Goal: Navigation & Orientation: Understand site structure

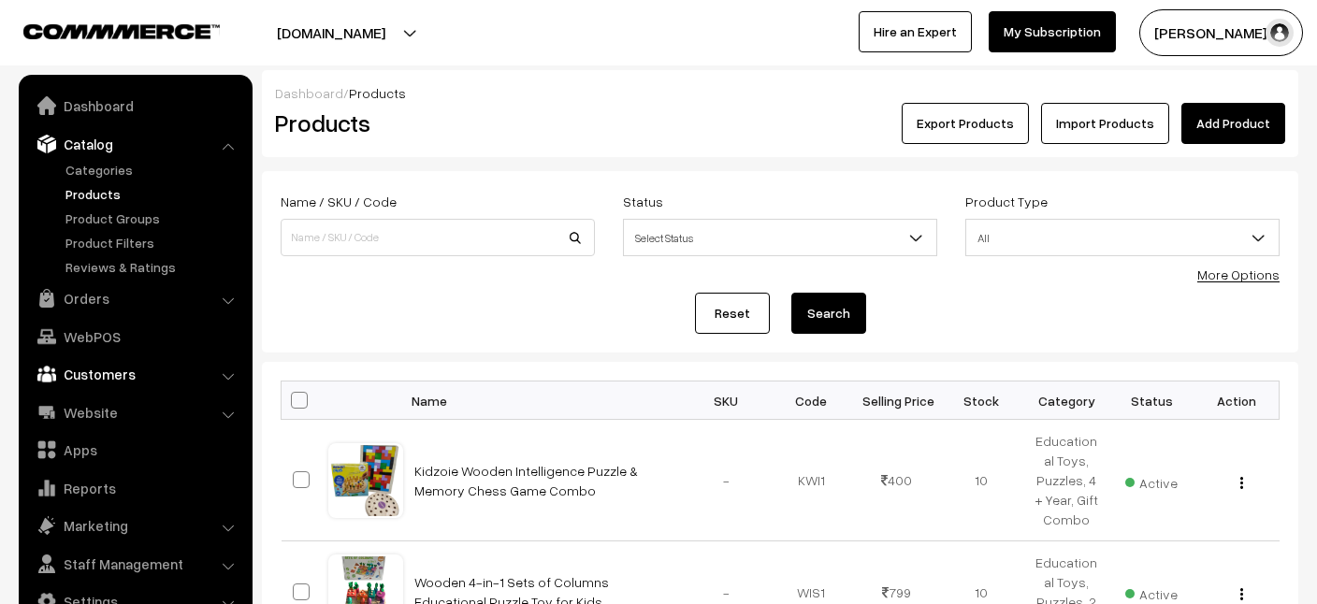
click at [102, 382] on link "Customers" at bounding box center [134, 374] width 223 height 34
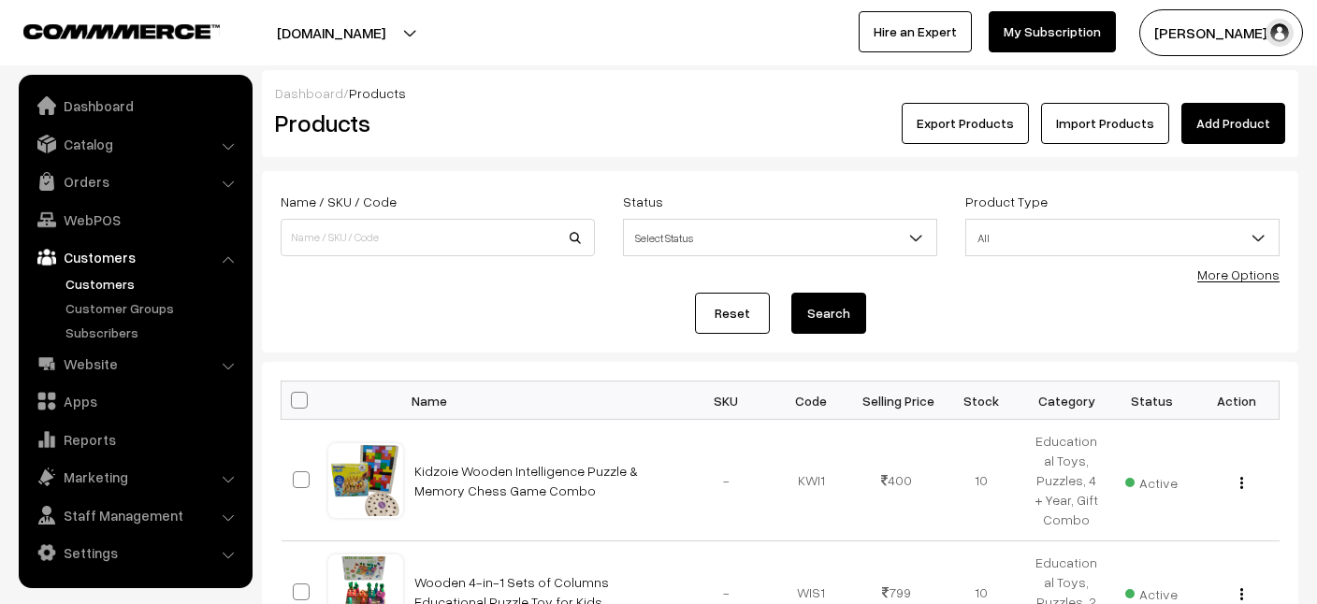
click at [102, 281] on link "Customers" at bounding box center [153, 284] width 185 height 20
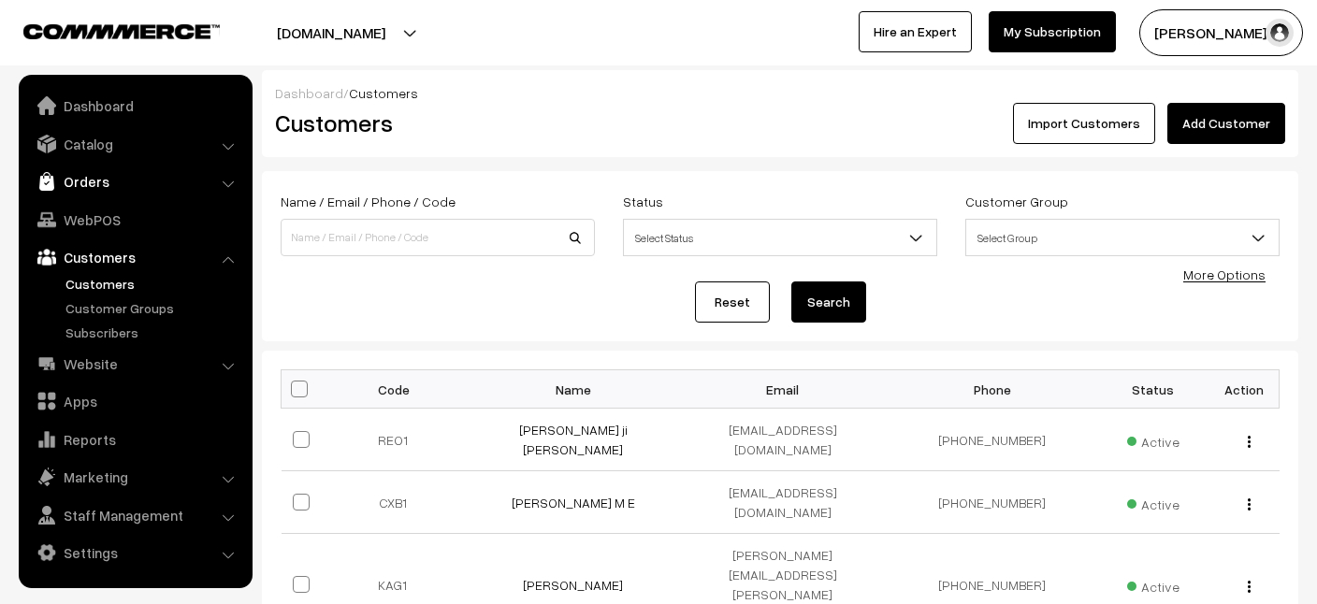
click at [109, 186] on link "Orders" at bounding box center [134, 182] width 223 height 34
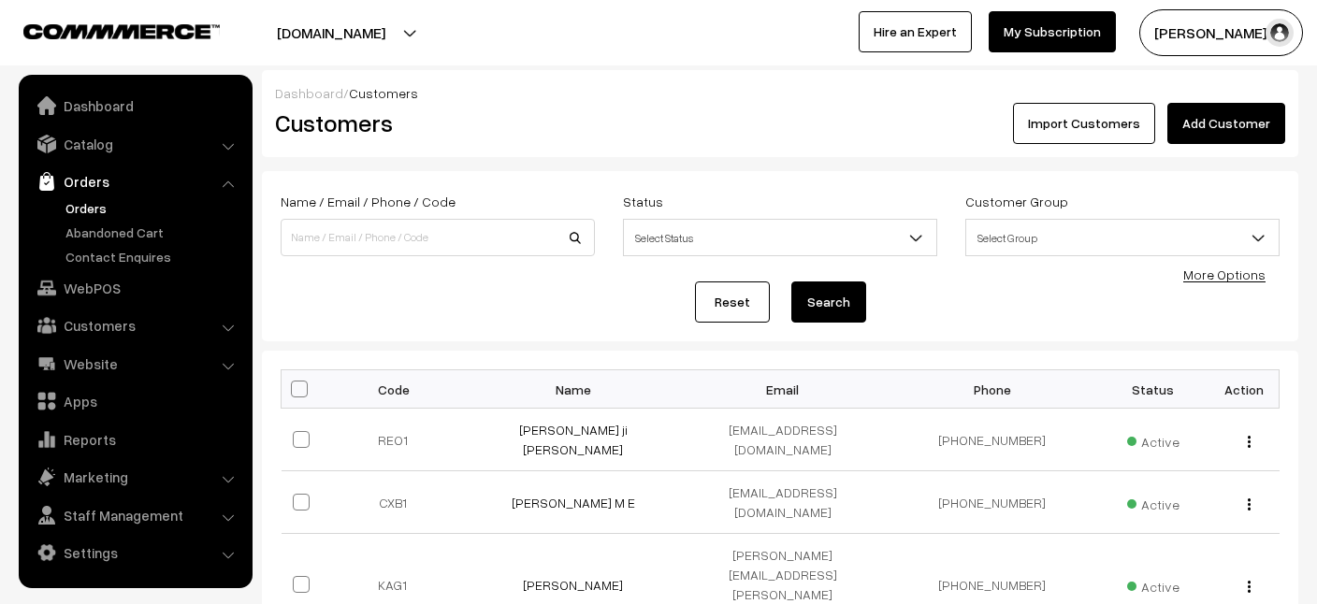
click at [105, 212] on link "Orders" at bounding box center [153, 208] width 185 height 20
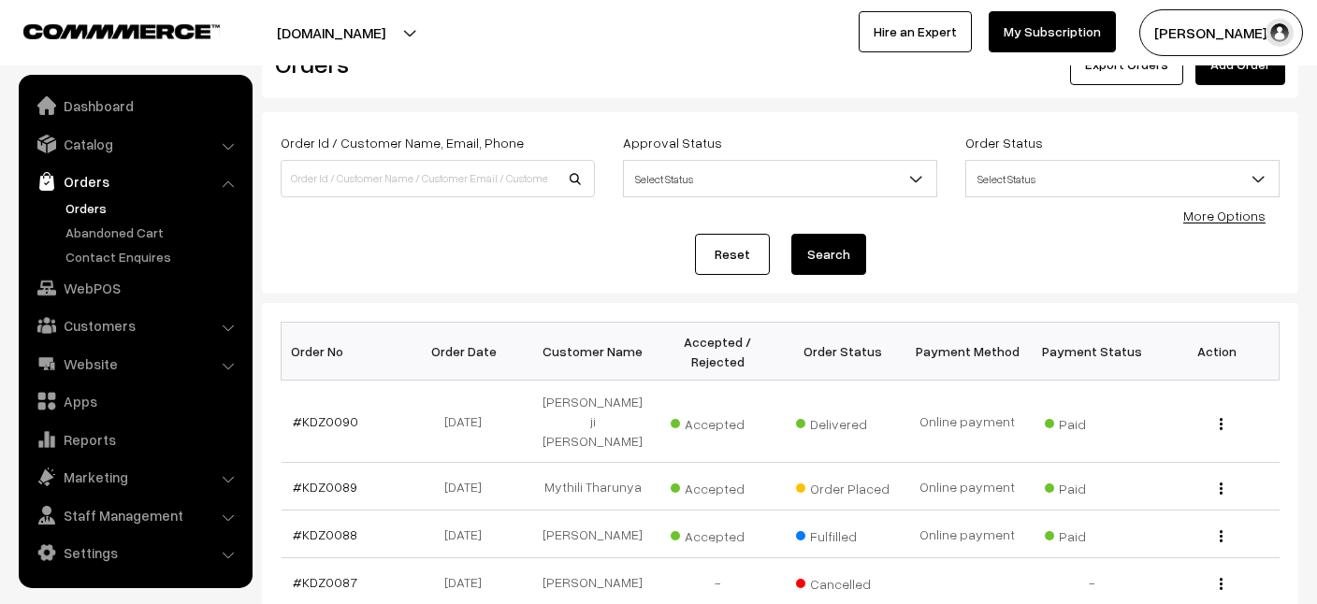
scroll to position [59, 0]
click at [122, 324] on link "Customers" at bounding box center [134, 326] width 223 height 34
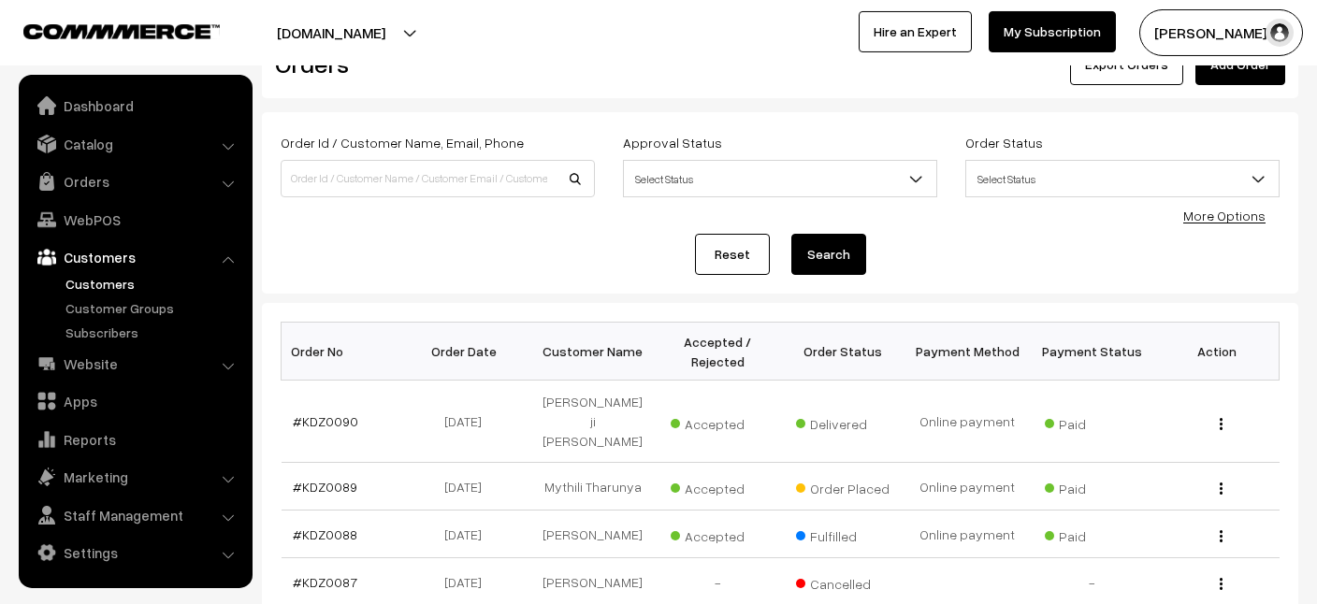
click at [107, 293] on link "Customers" at bounding box center [153, 284] width 185 height 20
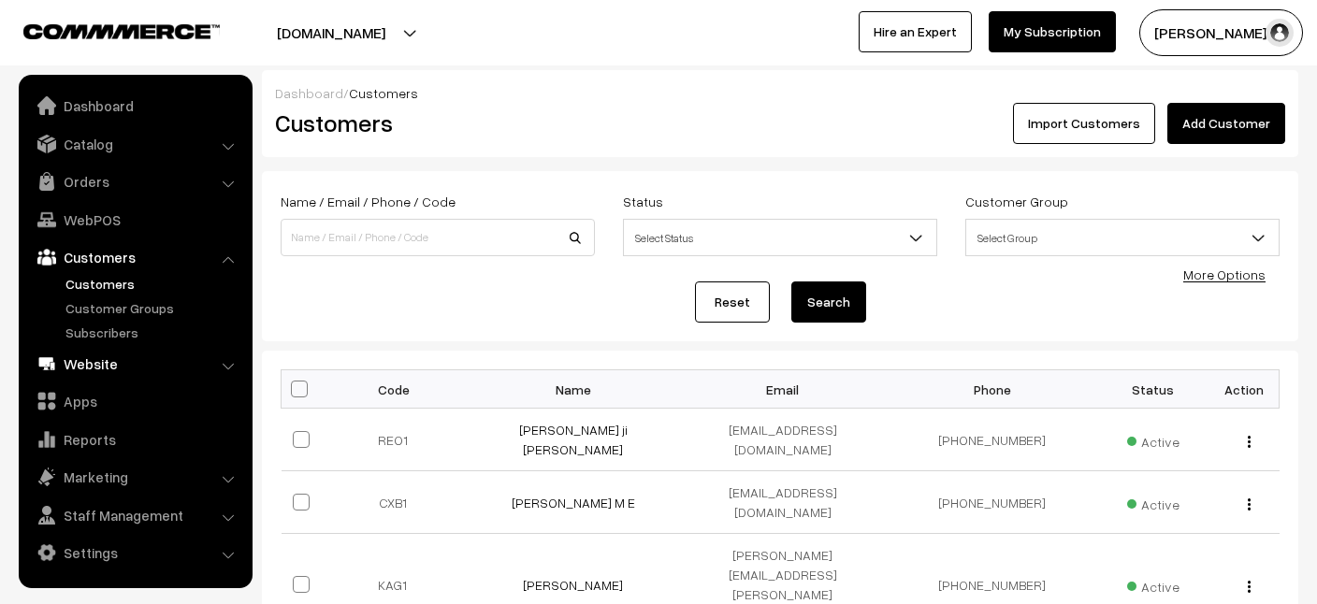
click at [168, 350] on link "Website" at bounding box center [134, 364] width 223 height 34
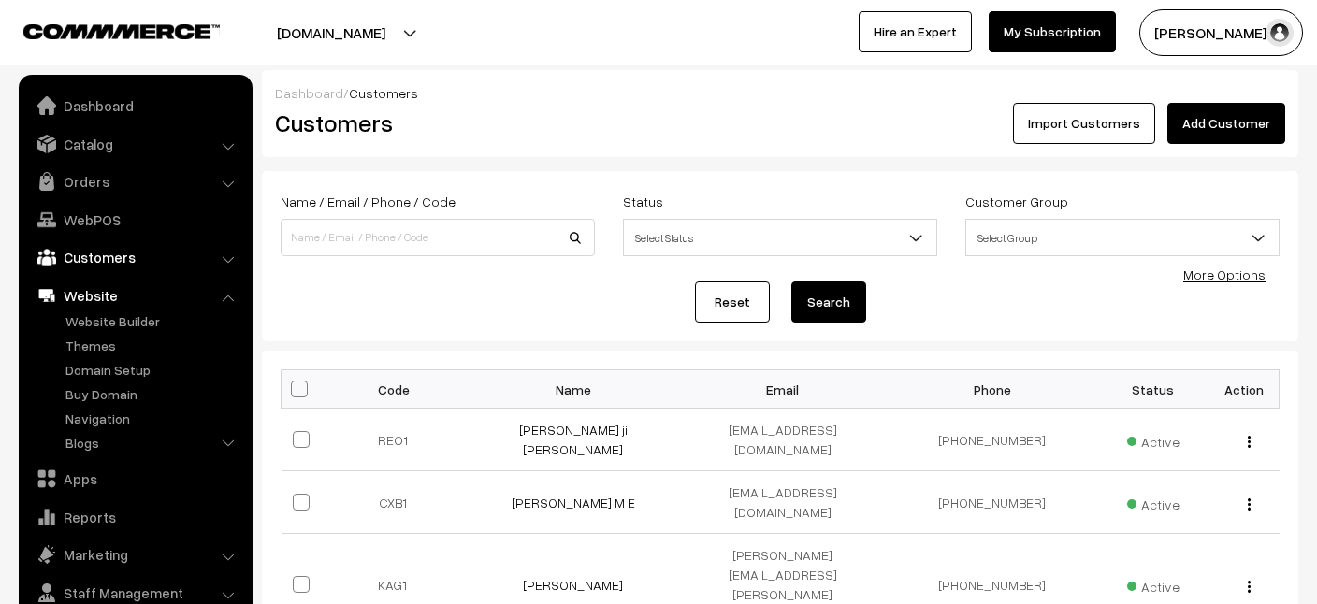
click at [131, 267] on link "Customers" at bounding box center [134, 257] width 223 height 34
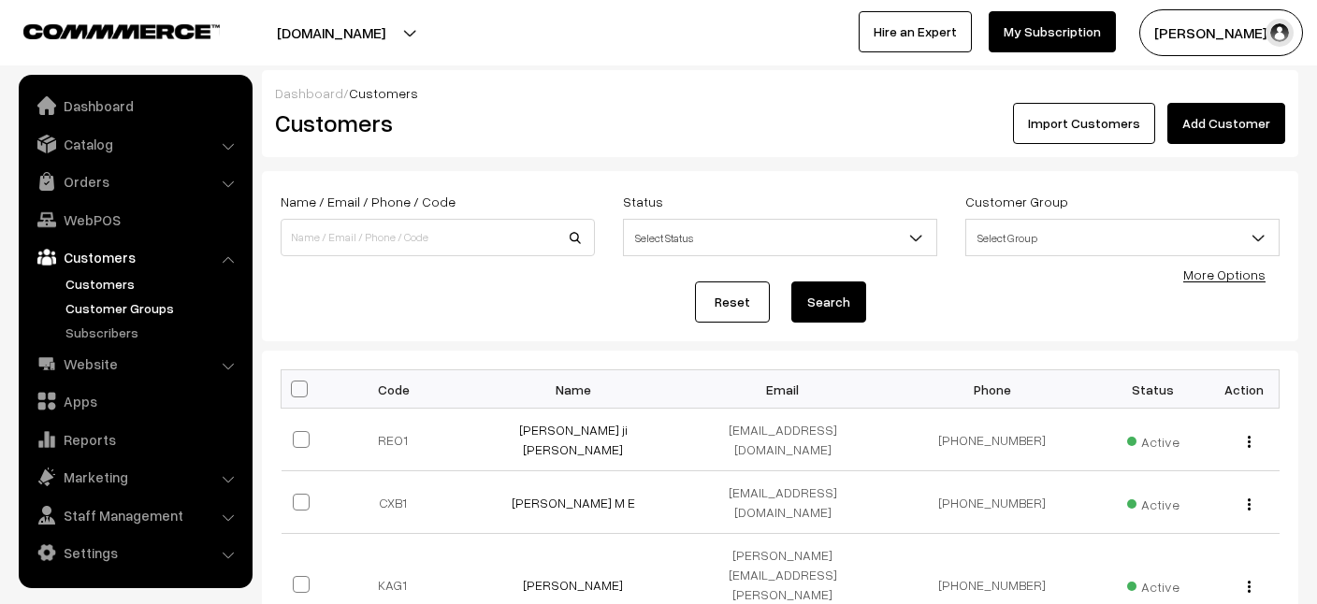
click at [158, 312] on link "Customer Groups" at bounding box center [153, 308] width 185 height 20
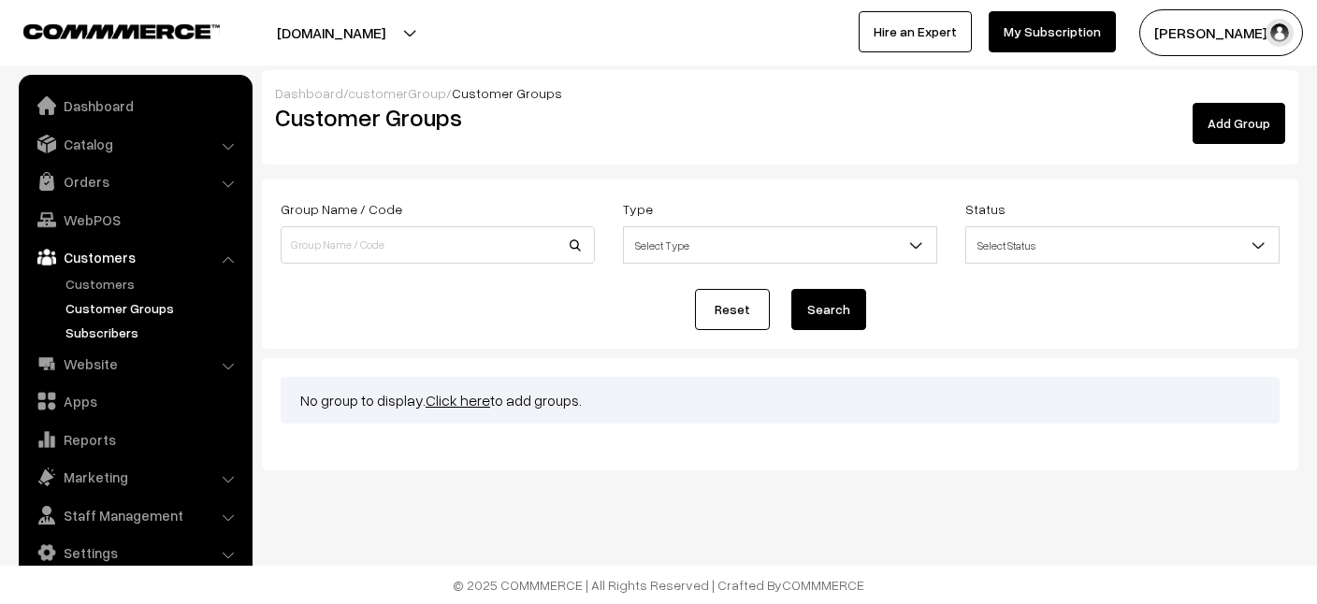
click at [118, 341] on link "Subscribers" at bounding box center [153, 333] width 185 height 20
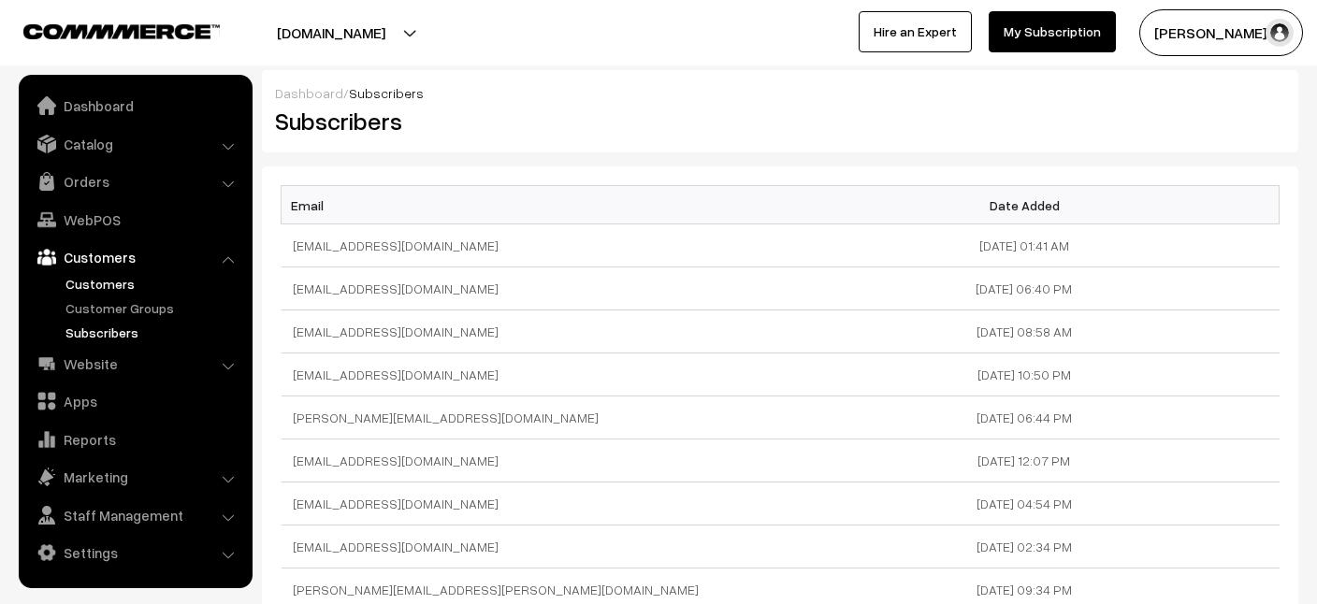
click at [118, 279] on link "Customers" at bounding box center [153, 284] width 185 height 20
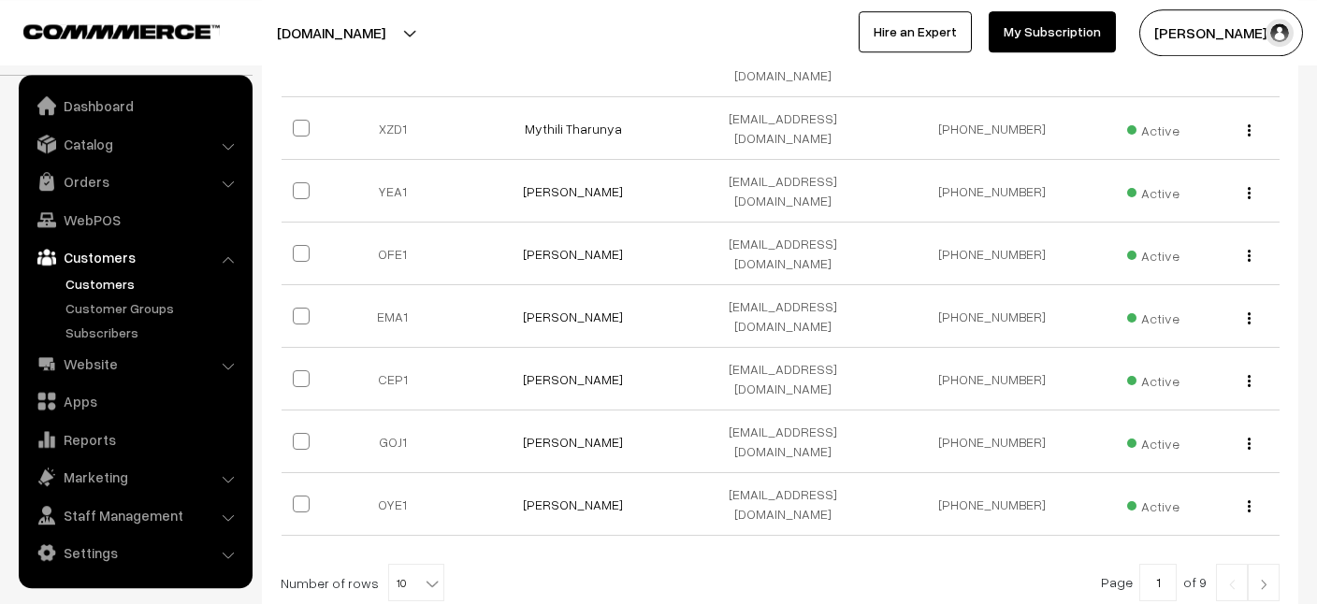
scroll to position [540, 0]
click at [429, 573] on b at bounding box center [432, 582] width 19 height 19
select select "50"
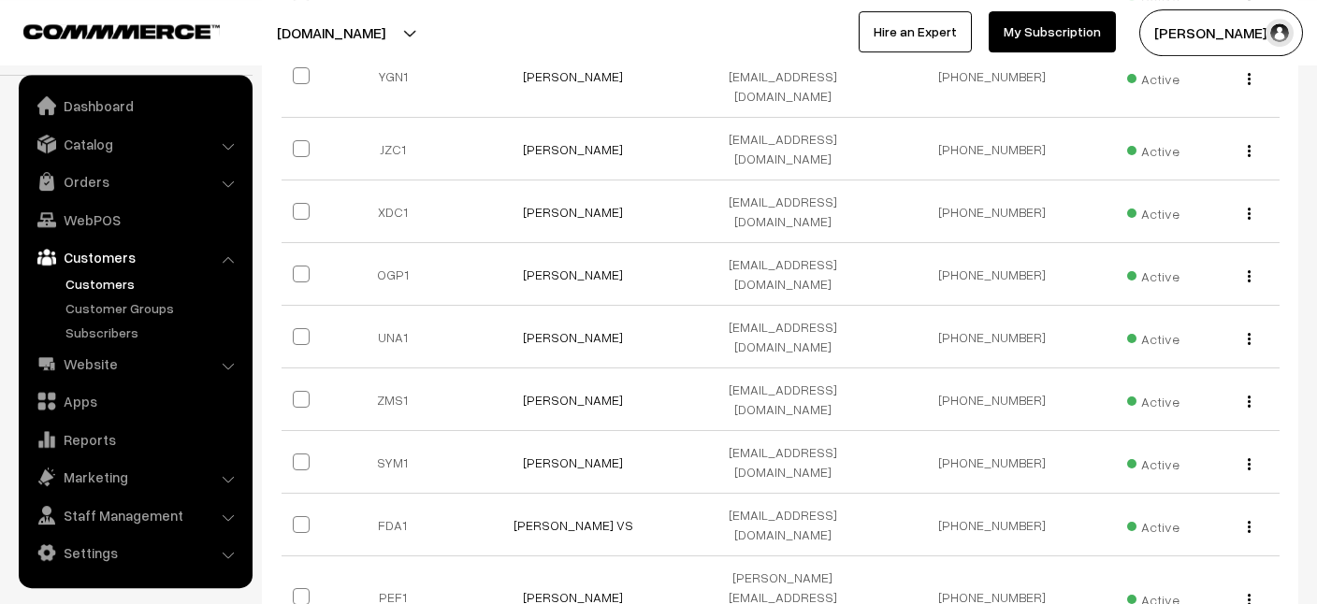
scroll to position [1559, 0]
click at [89, 447] on link "Reports" at bounding box center [134, 440] width 223 height 34
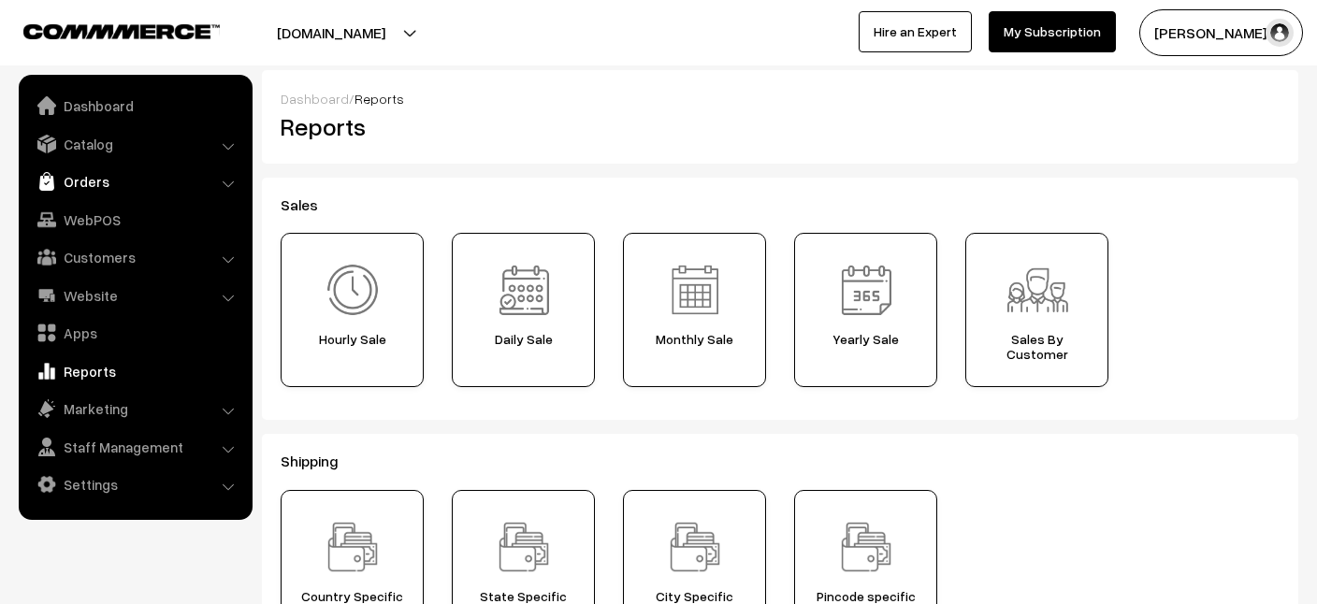
click at [92, 186] on link "Orders" at bounding box center [134, 182] width 223 height 34
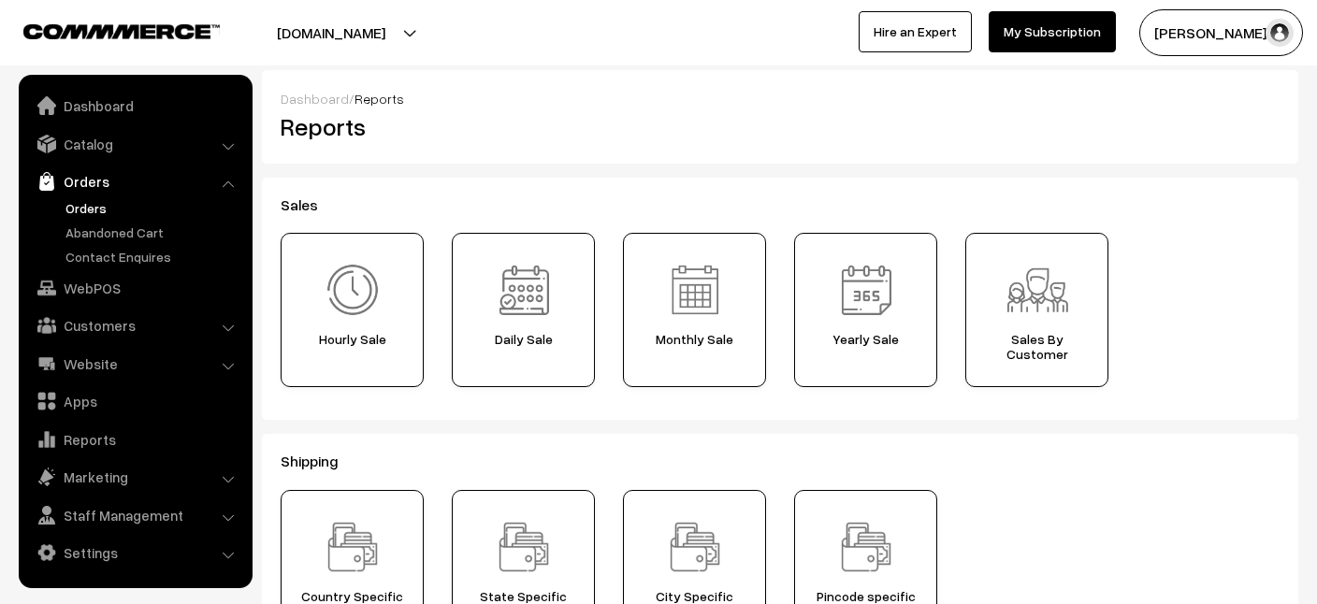
click at [86, 210] on link "Orders" at bounding box center [153, 208] width 185 height 20
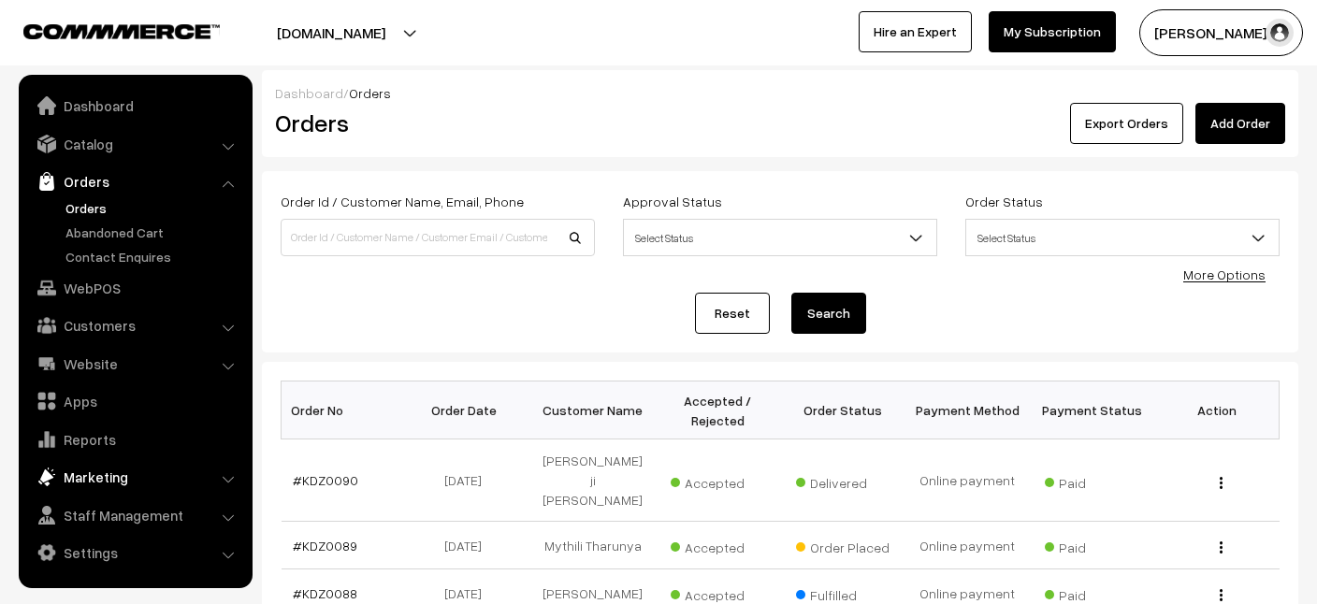
click at [106, 476] on link "Marketing" at bounding box center [134, 477] width 223 height 34
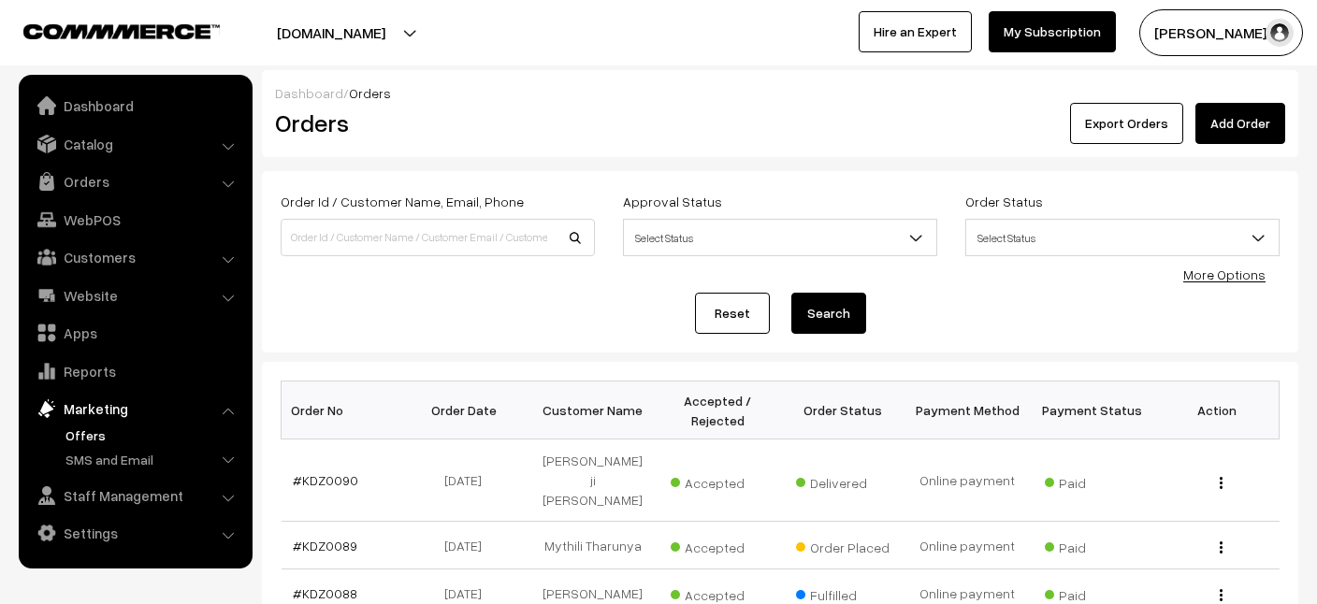
click at [85, 434] on link "Offers" at bounding box center [153, 436] width 185 height 20
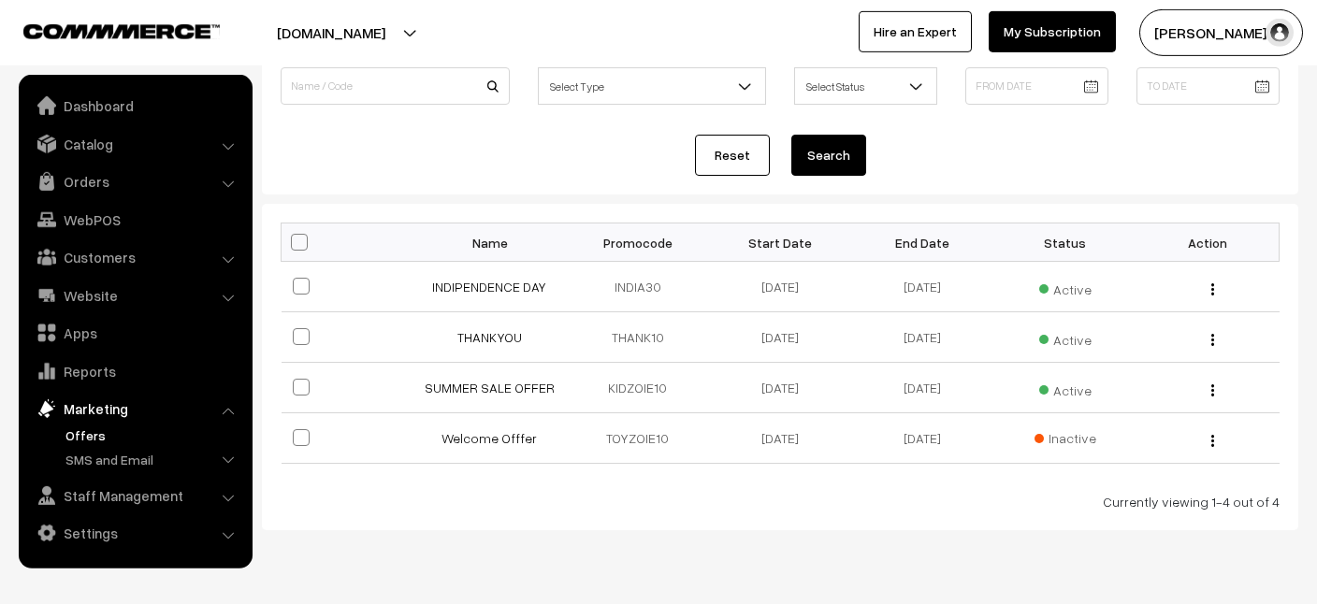
scroll to position [208, 0]
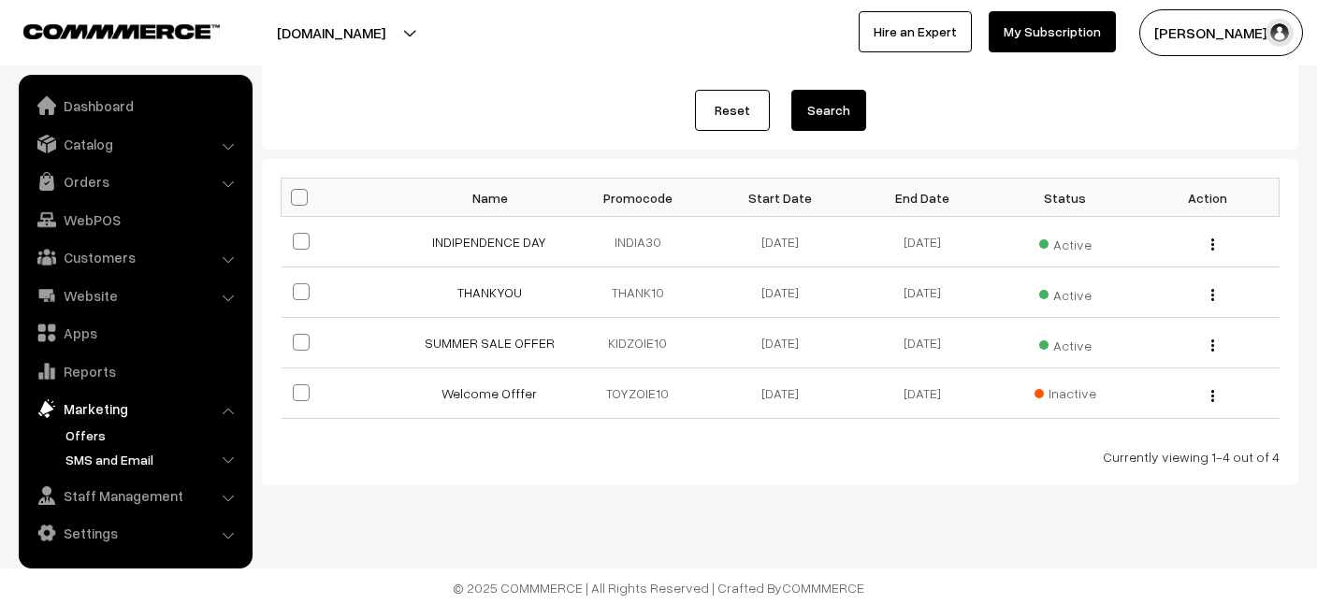
click at [122, 456] on link "SMS and Email" at bounding box center [153, 460] width 185 height 20
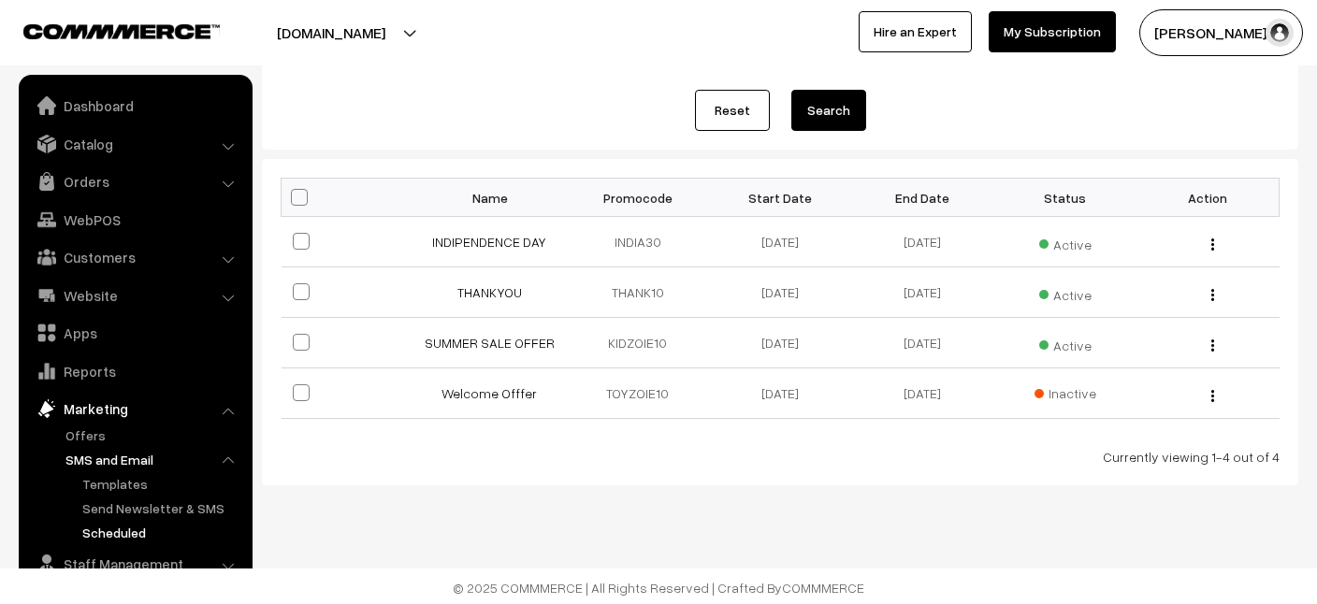
click at [220, 541] on link "Scheduled" at bounding box center [162, 533] width 168 height 20
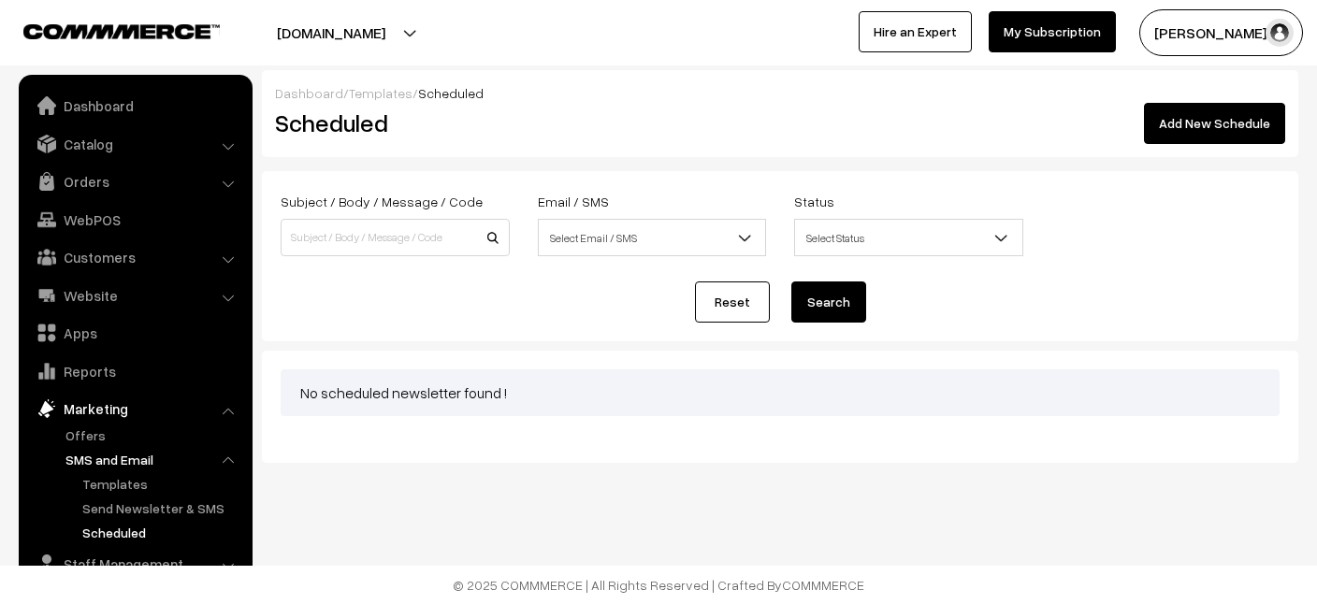
click at [138, 528] on link "Scheduled" at bounding box center [162, 533] width 168 height 20
click at [139, 466] on link "SMS and Email" at bounding box center [153, 460] width 185 height 20
click at [148, 487] on link "Templates" at bounding box center [162, 484] width 168 height 20
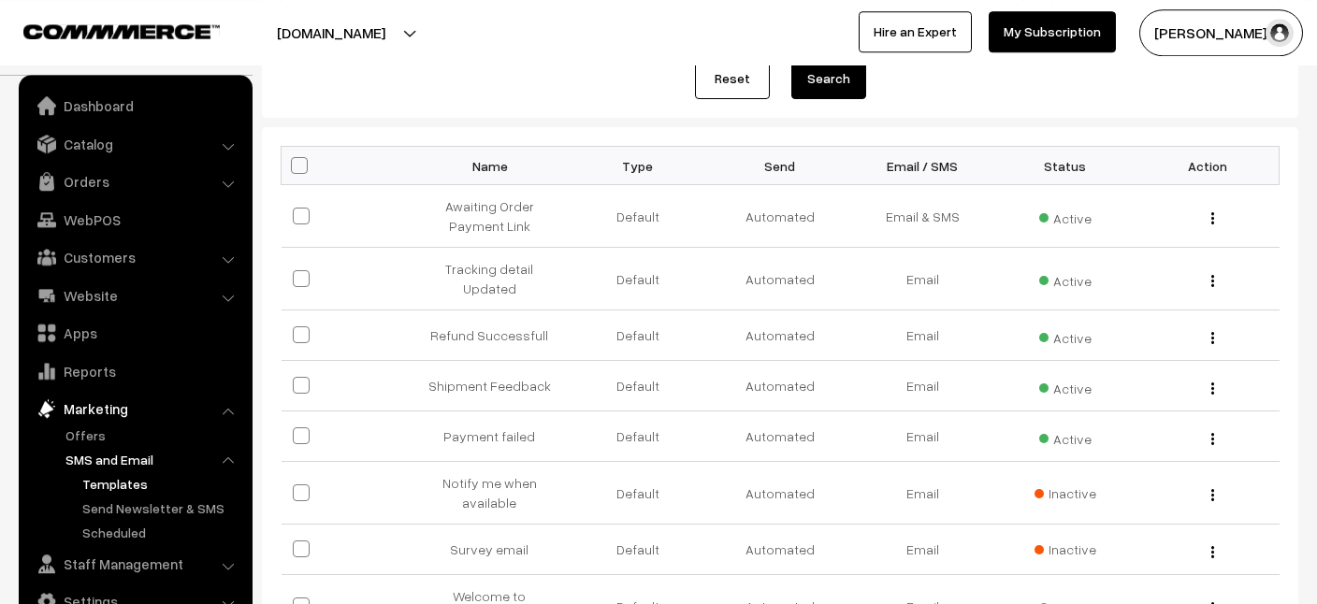
scroll to position [221, 0]
